Goal: Navigation & Orientation: Find specific page/section

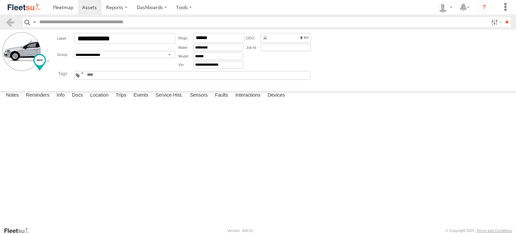
click at [0, 0] on label "Heartbeat Interval" at bounding box center [0, 0] width 0 height 0
click at [0, 0] on label "×" at bounding box center [0, 0] width 0 height 0
click at [66, 9] on span at bounding box center [63, 7] width 20 height 6
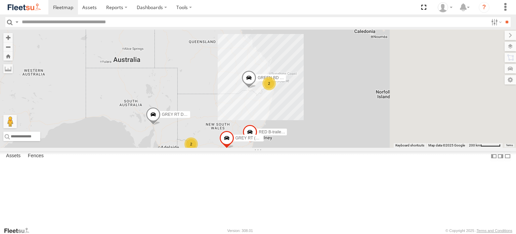
drag, startPoint x: 362, startPoint y: 93, endPoint x: 313, endPoint y: 138, distance: 66.4
click at [313, 138] on div "GREY RT DOLLY 2 RED B-trailer 41ft RT 2 2 GREEN BD (A) GREY RT (B) 13.72m 2" at bounding box center [258, 89] width 516 height 118
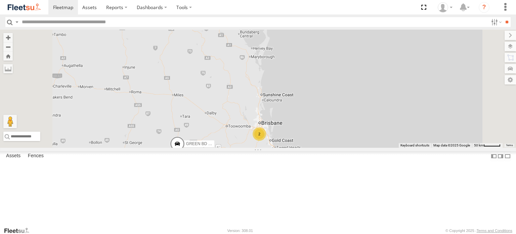
click at [214, 146] on span "GREEN BD (A)" at bounding box center [200, 143] width 28 height 5
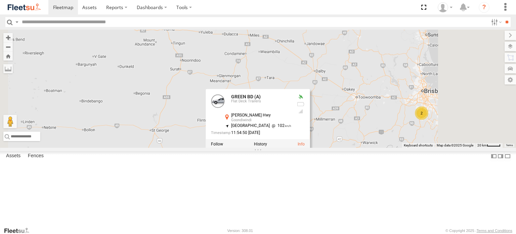
drag, startPoint x: 439, startPoint y: 189, endPoint x: 378, endPoint y: 192, distance: 60.5
click at [394, 148] on div "GREY RT DOLLY RED B-trailer 41ft [PERSON_NAME] BD (A) GREY RT (B) 13.72m GREEN …" at bounding box center [258, 89] width 516 height 118
